Goal: Task Accomplishment & Management: Complete application form

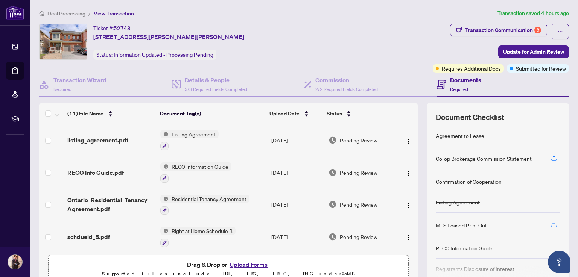
click at [68, 64] on div "Ticket #: 52748 [STREET_ADDRESS][PERSON_NAME][PERSON_NAME] Status: Information …" at bounding box center [234, 48] width 393 height 49
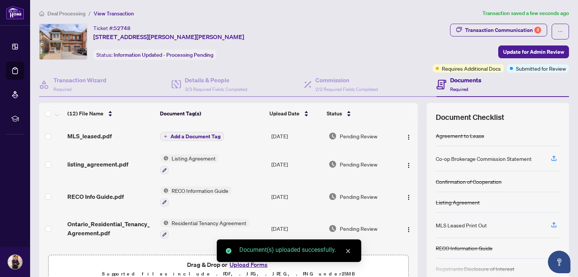
click at [191, 135] on span "Add a Document Tag" at bounding box center [195, 136] width 50 height 5
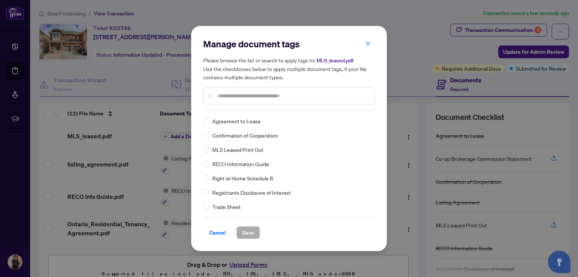
click at [239, 97] on input "text" at bounding box center [292, 96] width 151 height 8
click at [227, 96] on input "text" at bounding box center [292, 96] width 151 height 8
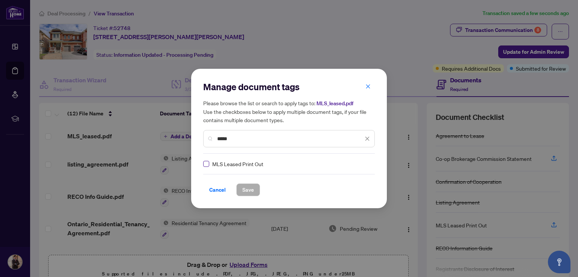
type input "*****"
click at [247, 191] on span "Save" at bounding box center [248, 190] width 12 height 12
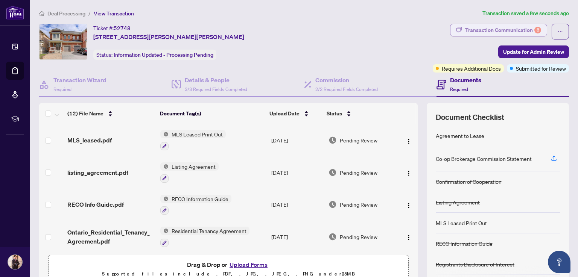
click at [501, 31] on div "Transaction Communication 8" at bounding box center [503, 30] width 76 height 12
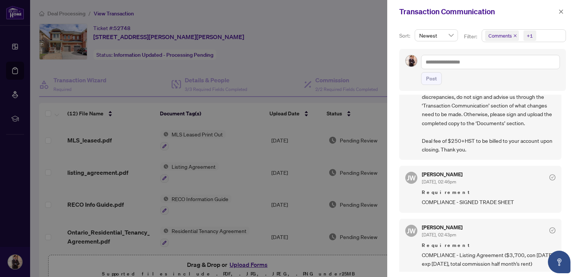
scroll to position [239, 0]
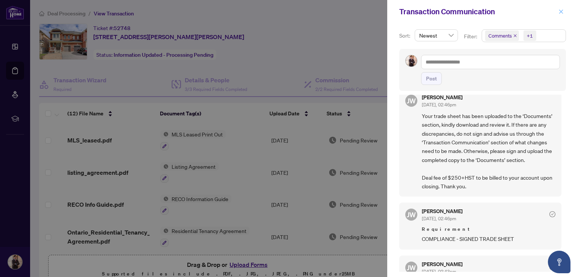
click at [559, 12] on icon "close" at bounding box center [560, 11] width 5 height 5
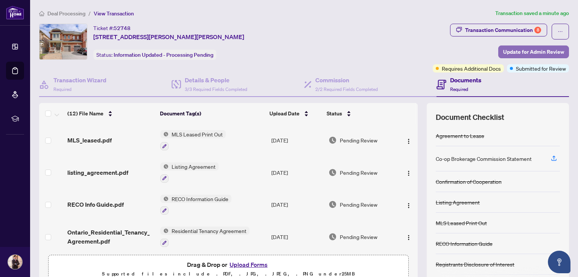
click at [537, 53] on span "Update for Admin Review" at bounding box center [533, 52] width 61 height 12
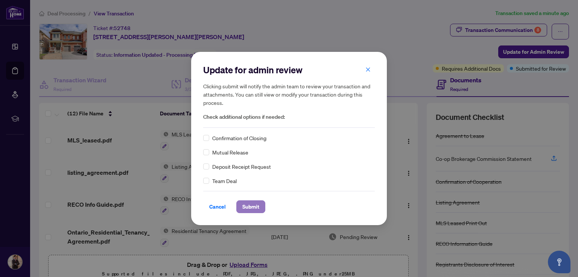
click at [253, 205] on span "Submit" at bounding box center [250, 207] width 17 height 12
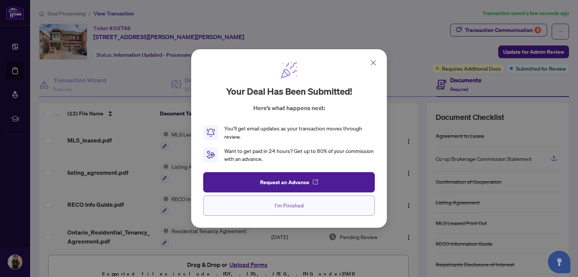
click at [326, 207] on button "I'm Finished" at bounding box center [289, 206] width 172 height 20
